Goal: Information Seeking & Learning: Find specific fact

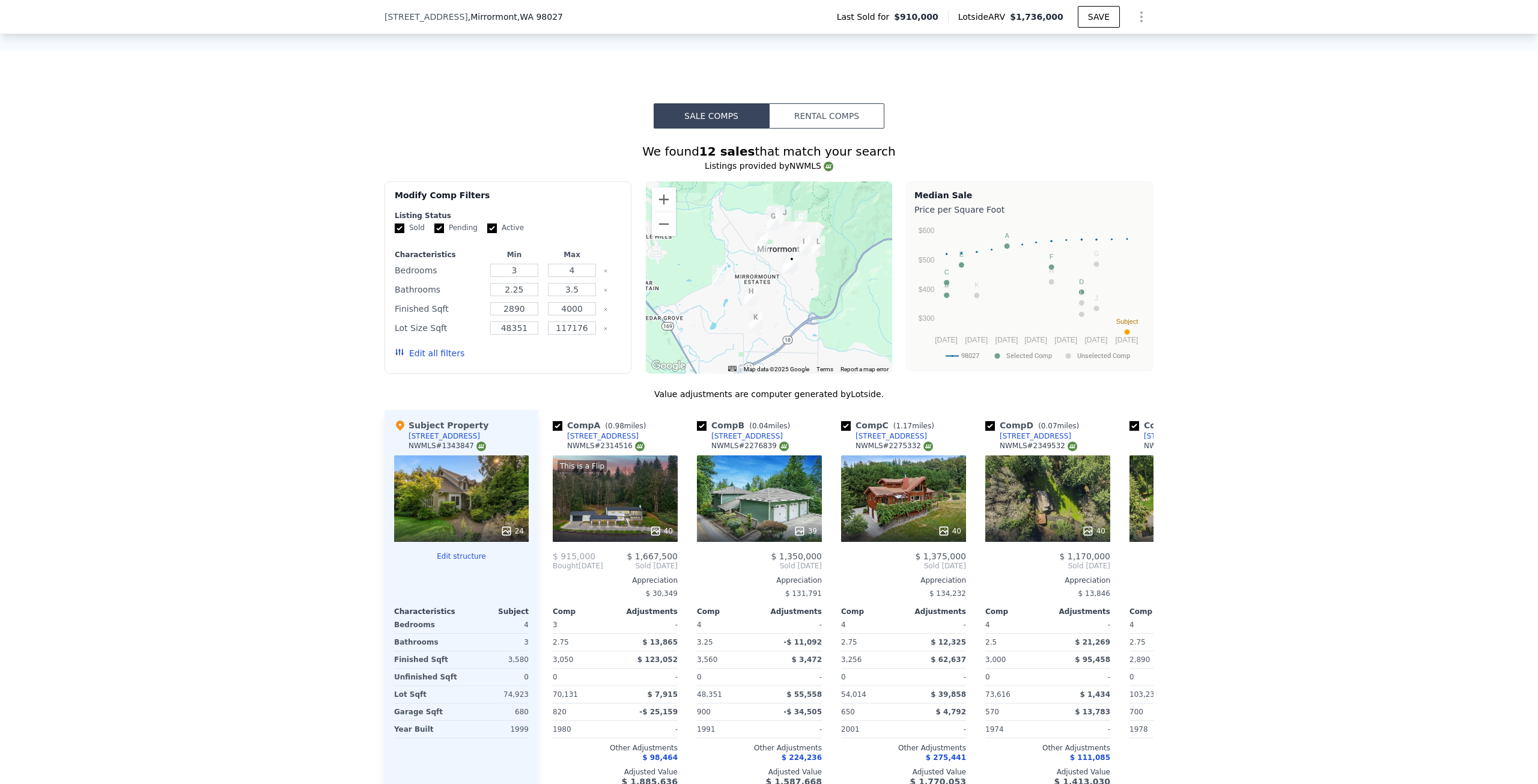
scroll to position [1016, 0]
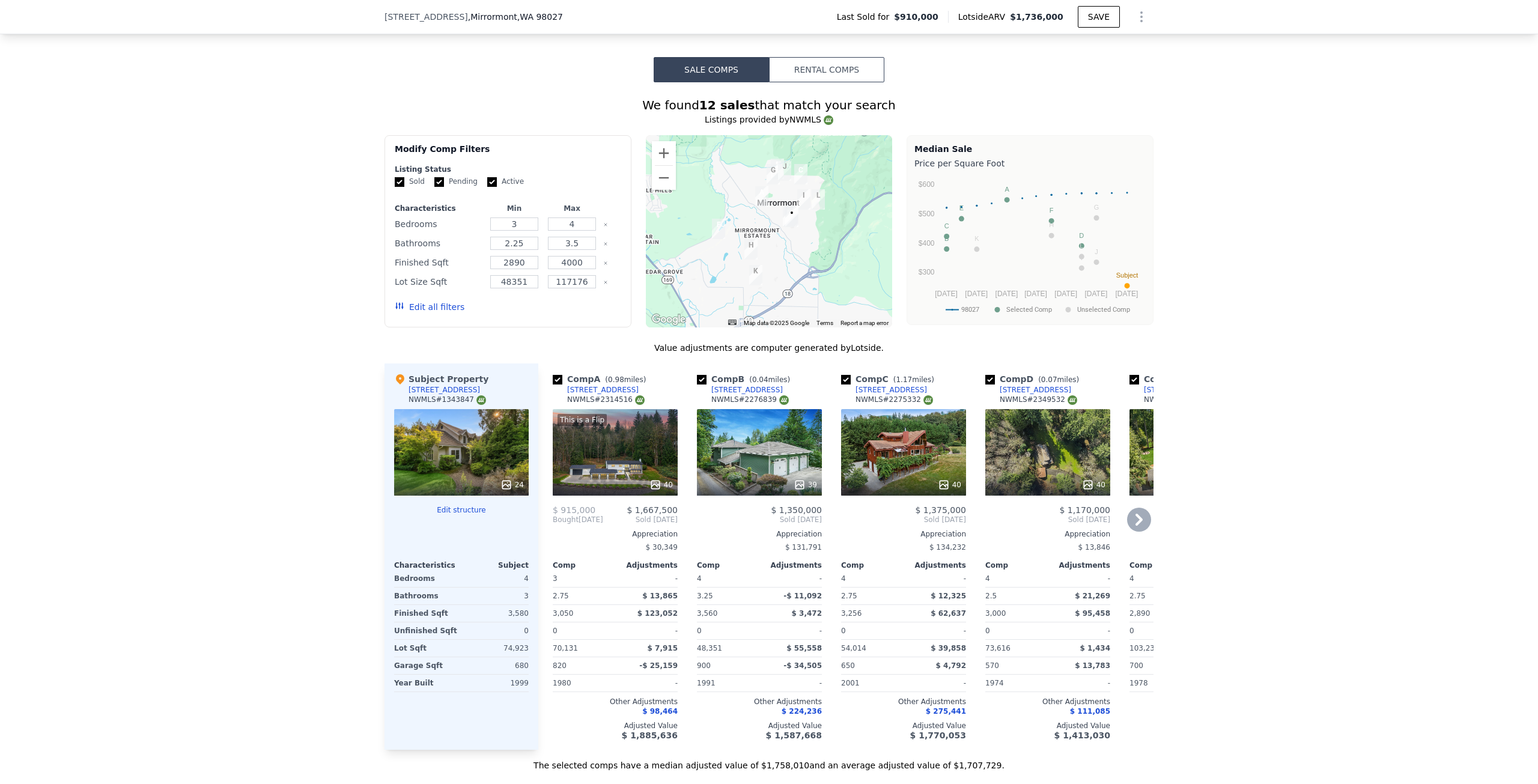
click at [639, 458] on div "This is a Flip 40" at bounding box center [615, 451] width 125 height 86
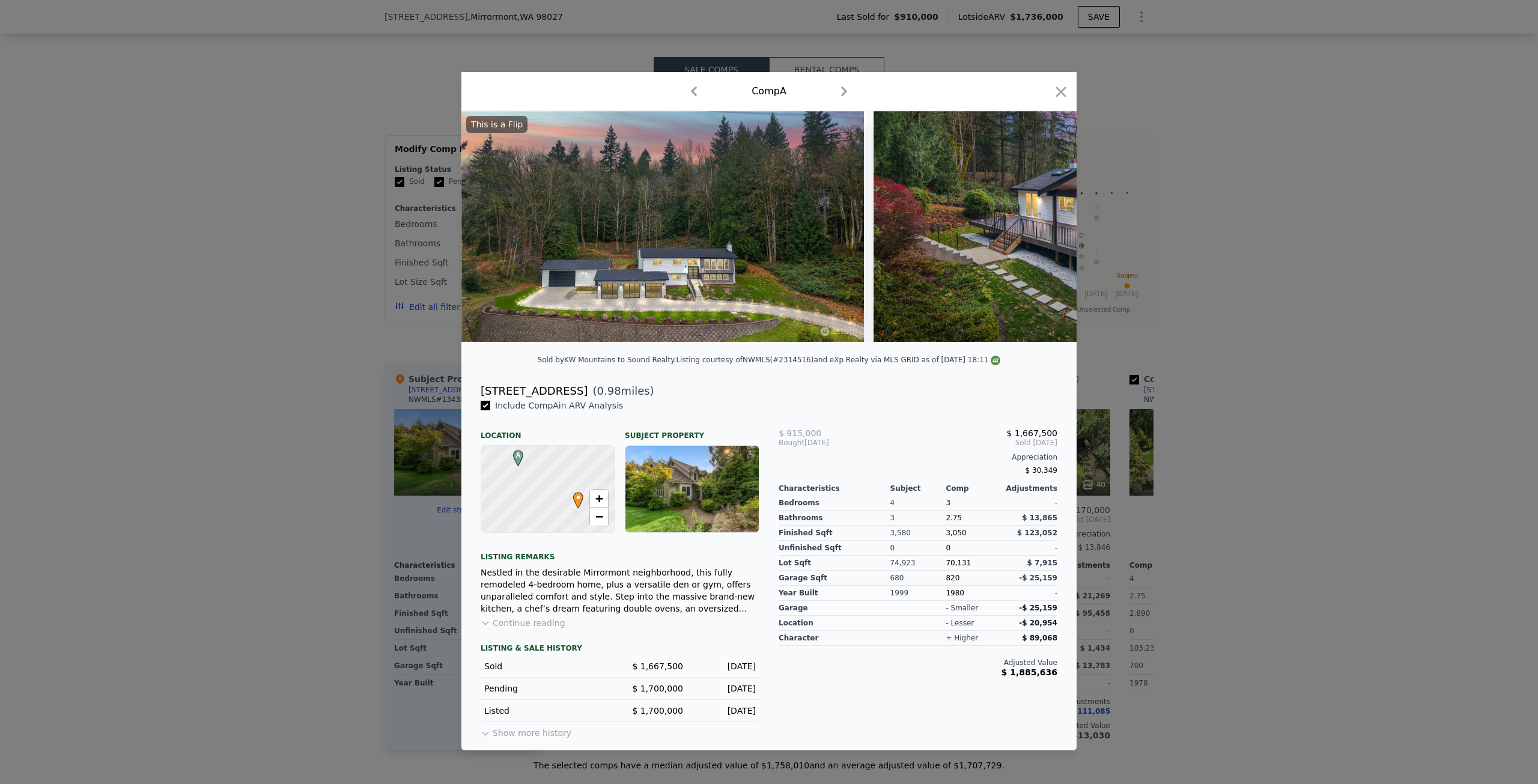
click at [544, 628] on button "Continue reading" at bounding box center [523, 623] width 84 height 12
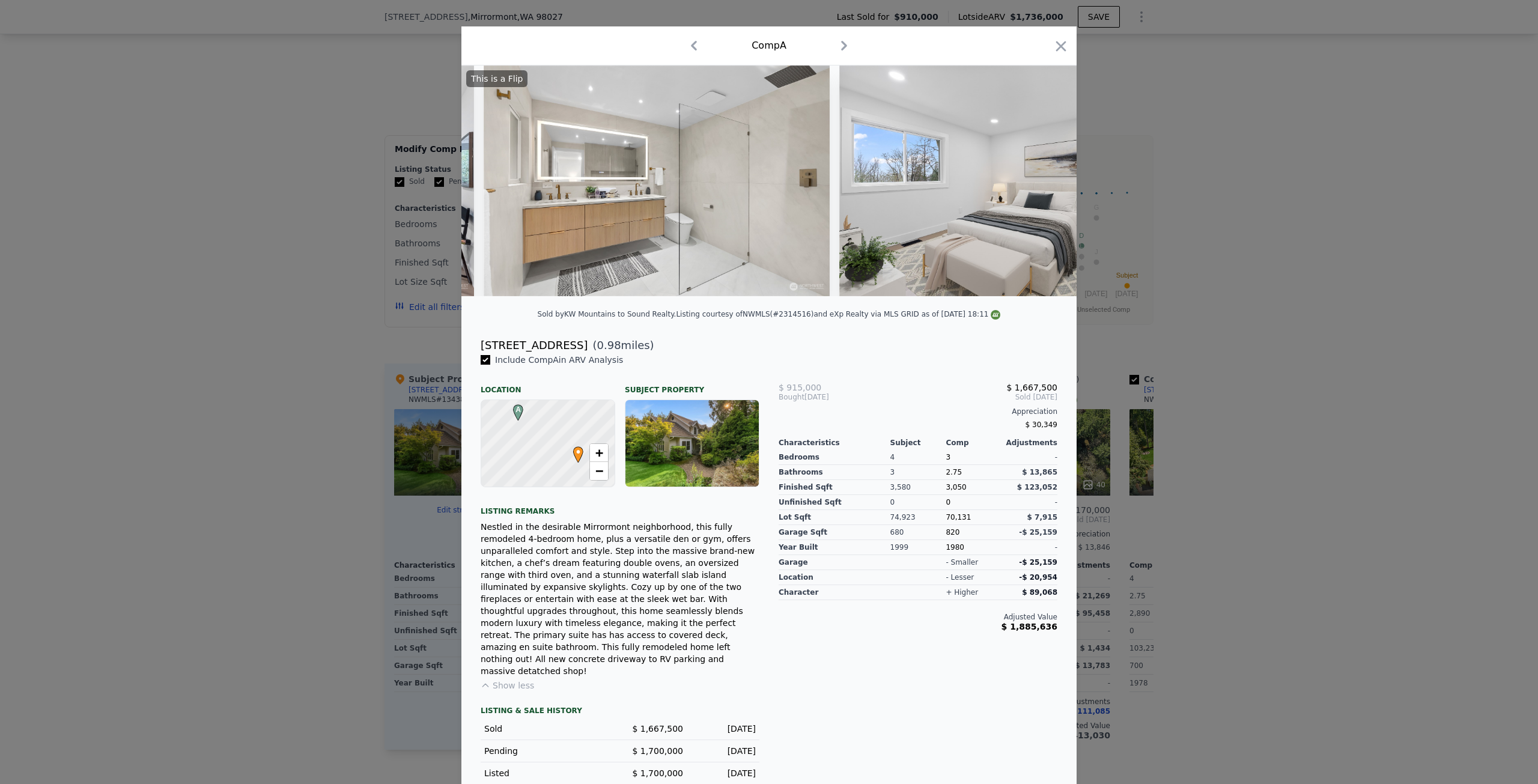
scroll to position [12, 0]
click at [789, 318] on div "Listing courtesy of NWMLS (#2314516) and eXp Realty via MLS GRID as of [DATE] 1…" at bounding box center [838, 314] width 324 height 8
copy div "2314516"
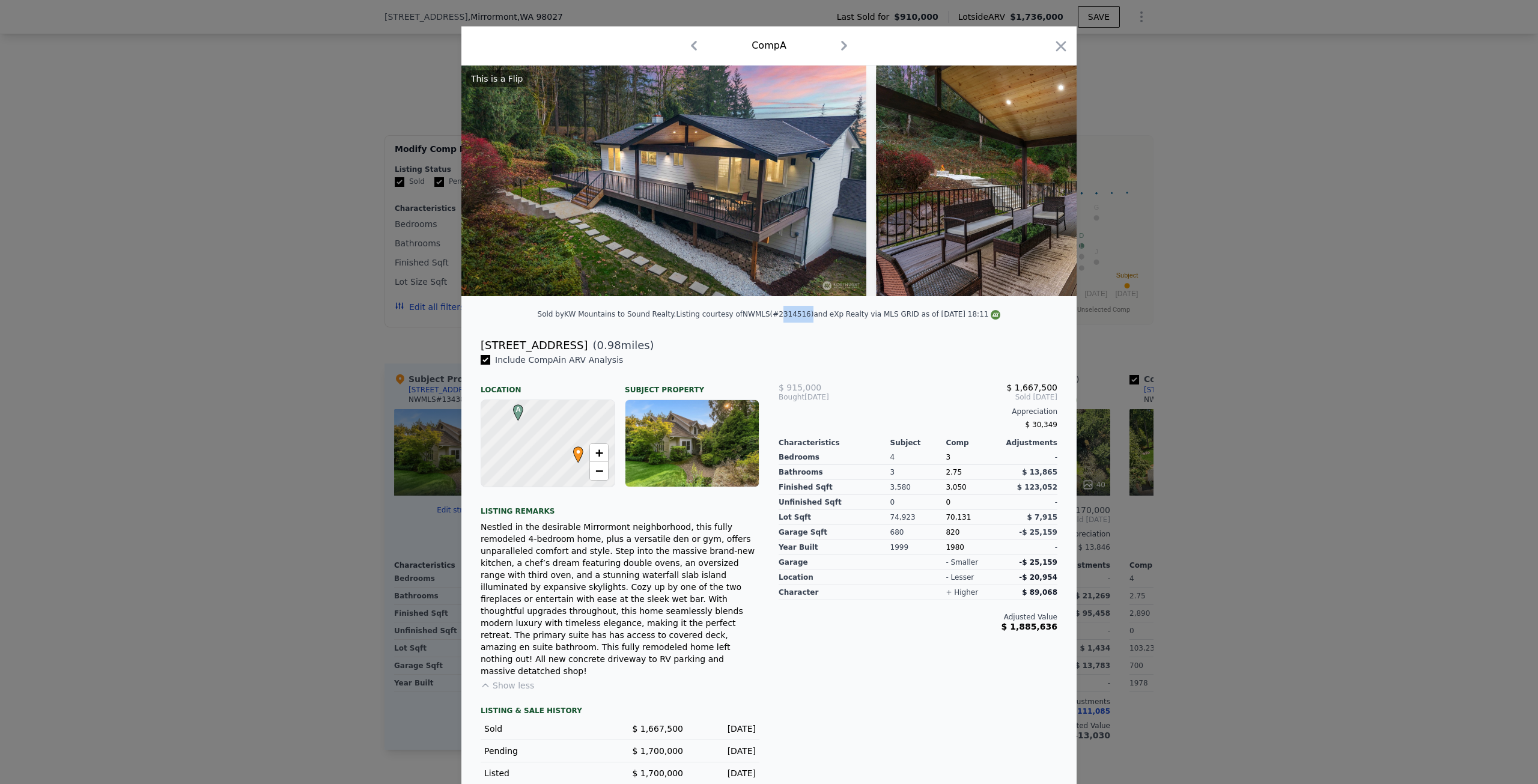
scroll to position [0, 0]
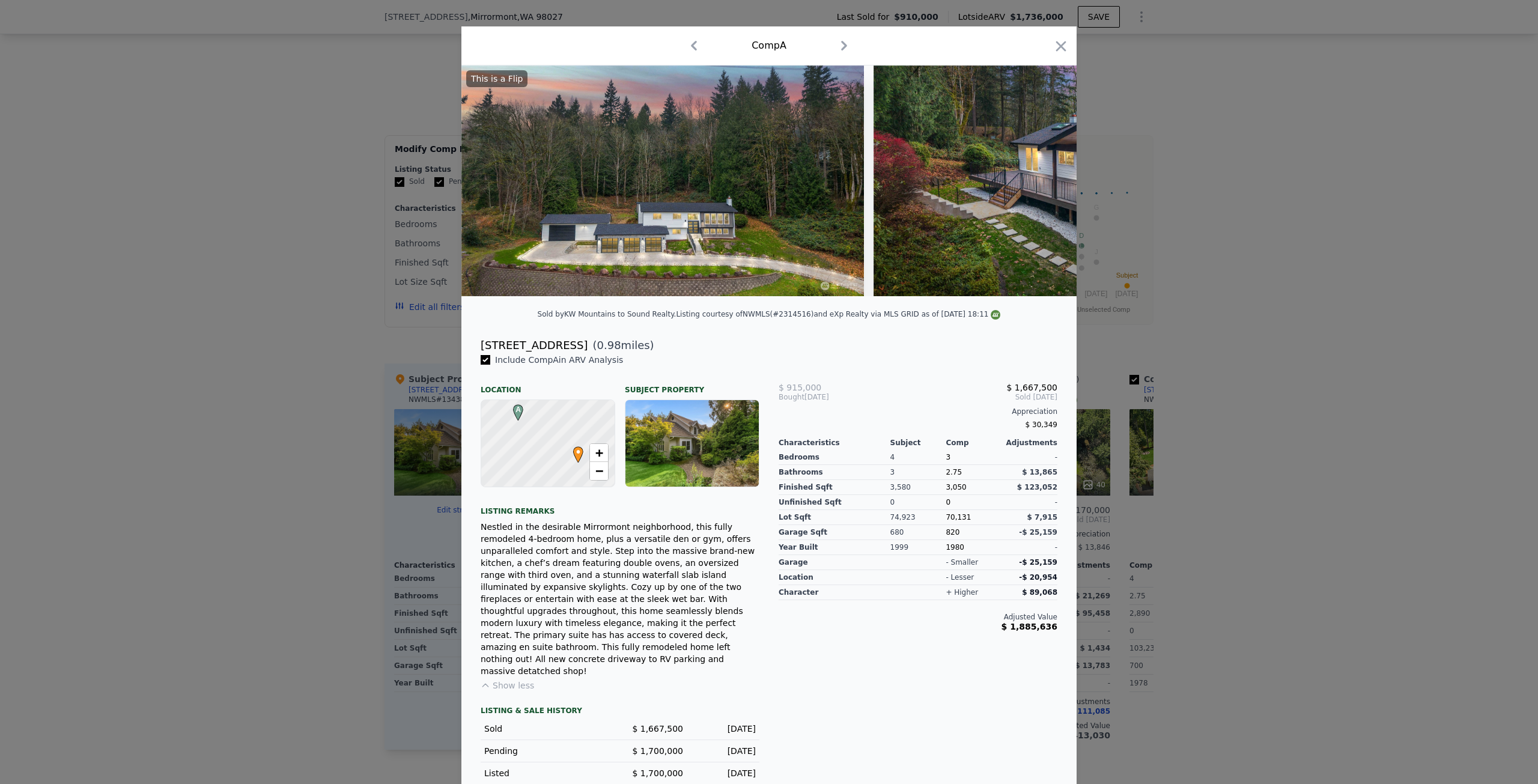
click at [221, 524] on div at bounding box center [769, 392] width 1538 height 784
